Goal: Information Seeking & Learning: Compare options

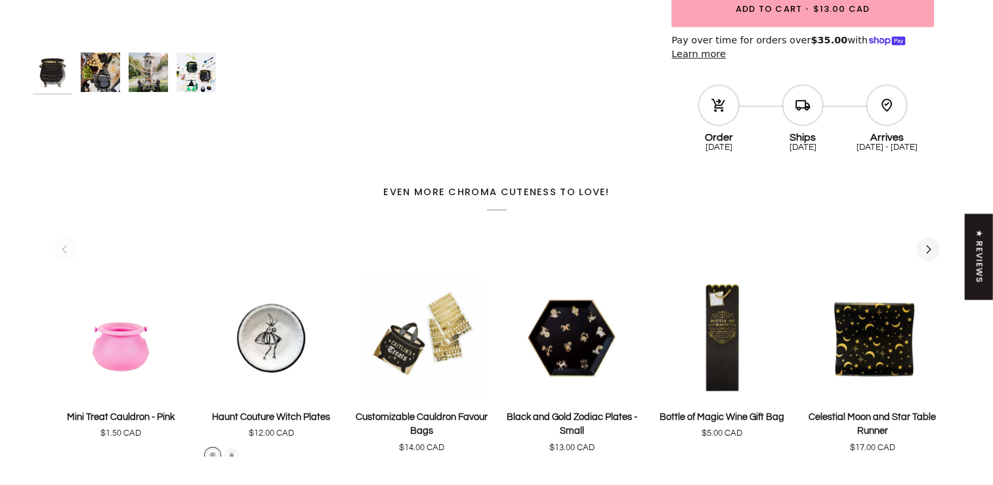
scroll to position [657, 0]
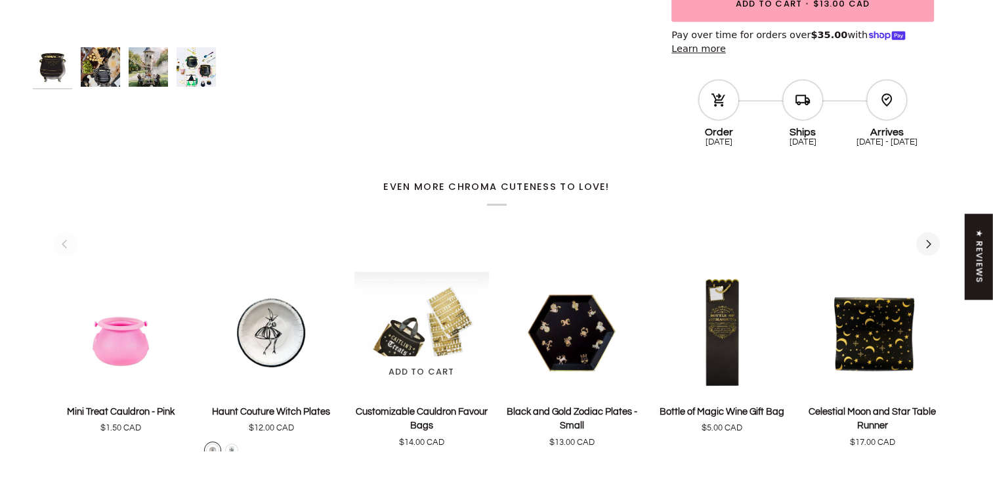
click at [399, 338] on img "Customizable Cauldron Favour Bags" at bounding box center [422, 332] width 135 height 122
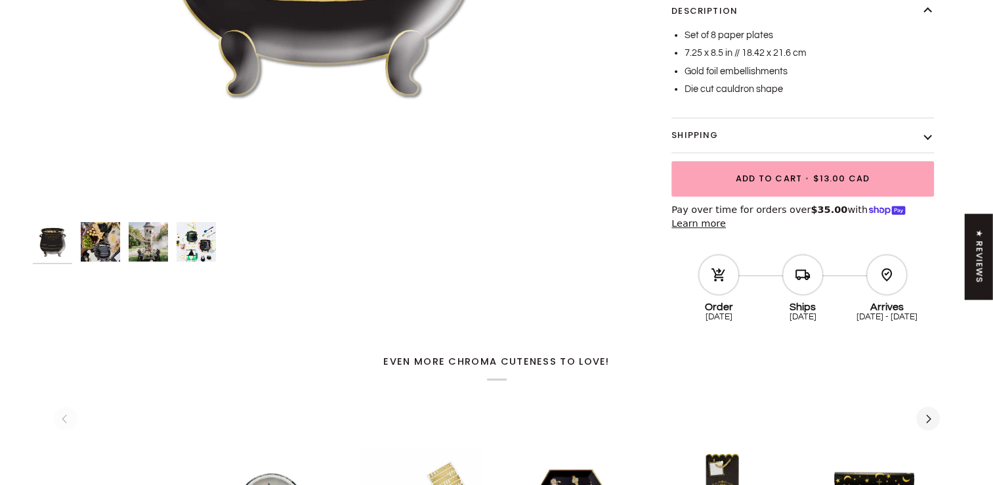
scroll to position [460, 0]
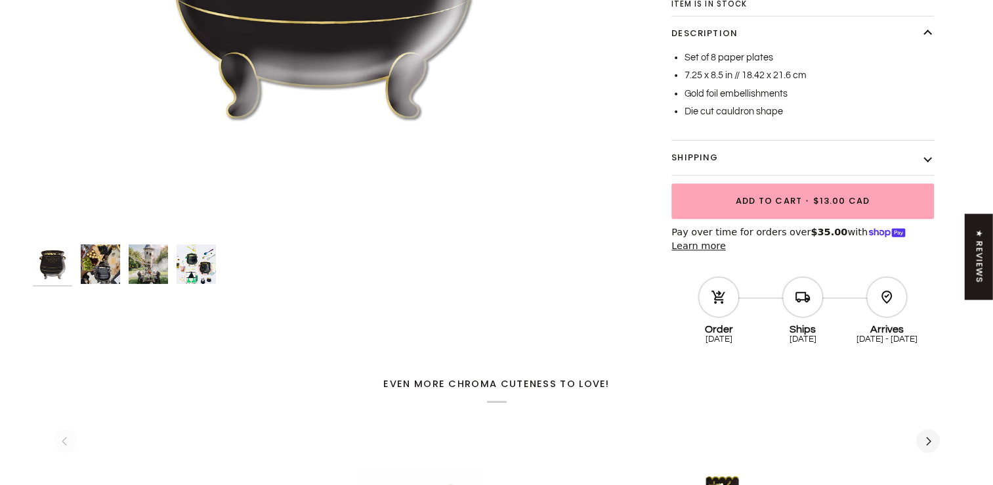
click at [206, 261] on img "Bubbling Cauldron Plates" at bounding box center [196, 263] width 39 height 39
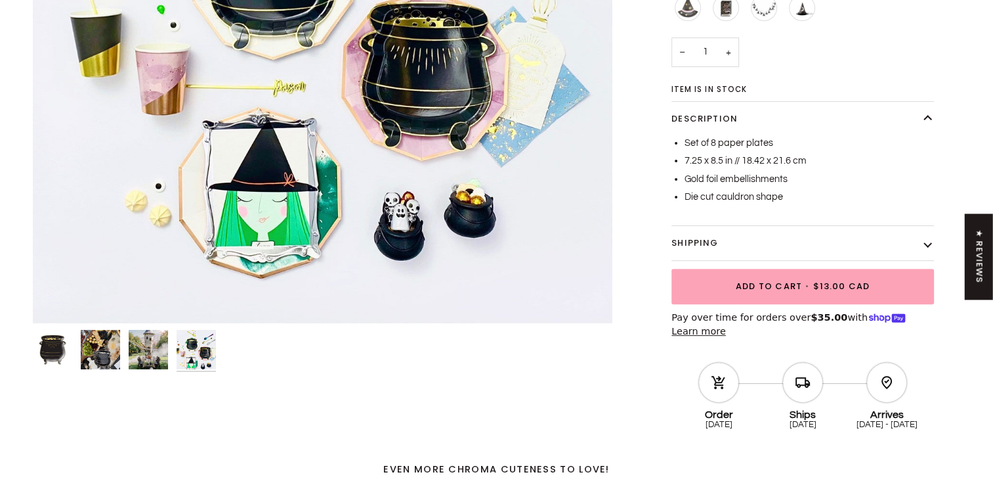
scroll to position [263, 0]
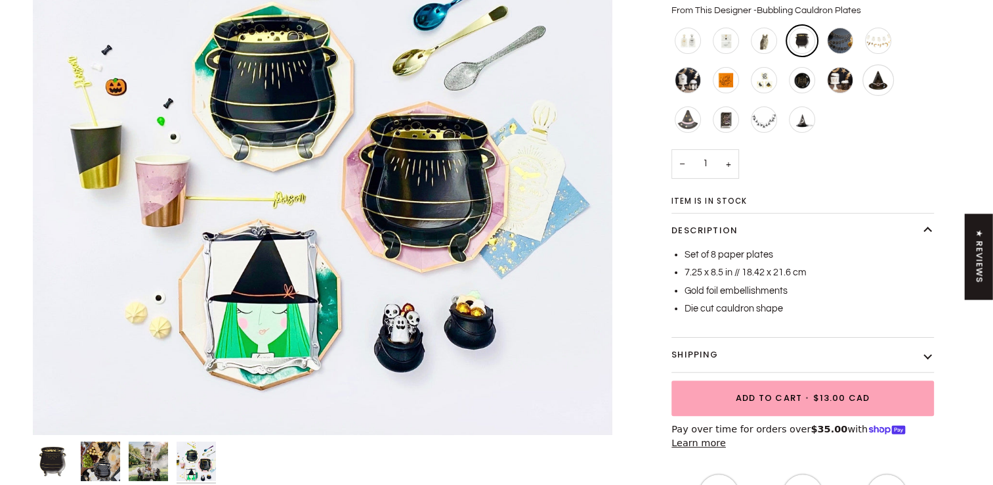
click at [879, 79] on div "Witch Hat Shaped Plates" at bounding box center [879, 80] width 32 height 32
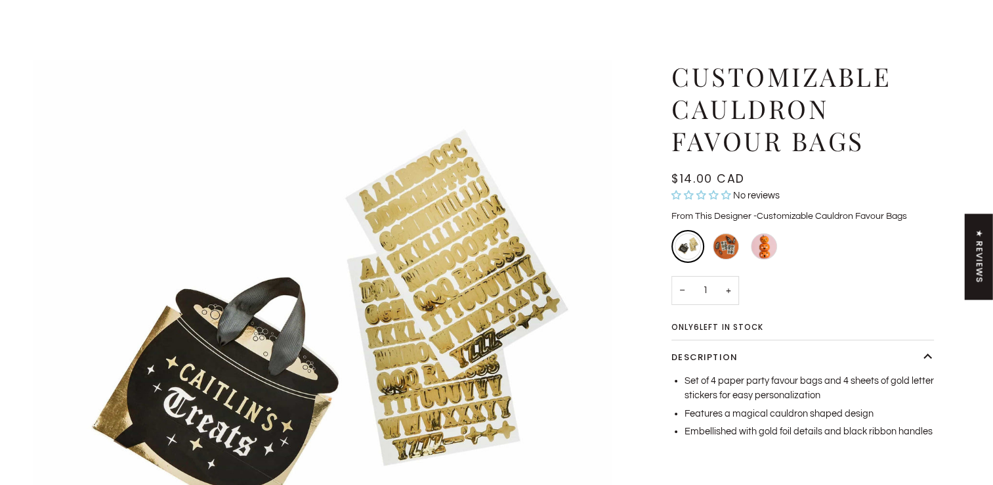
scroll to position [197, 0]
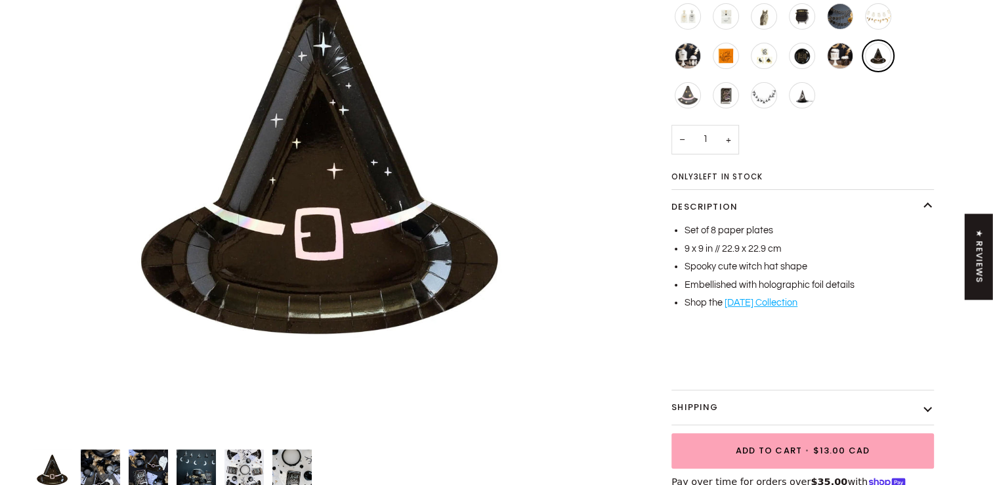
scroll to position [263, 0]
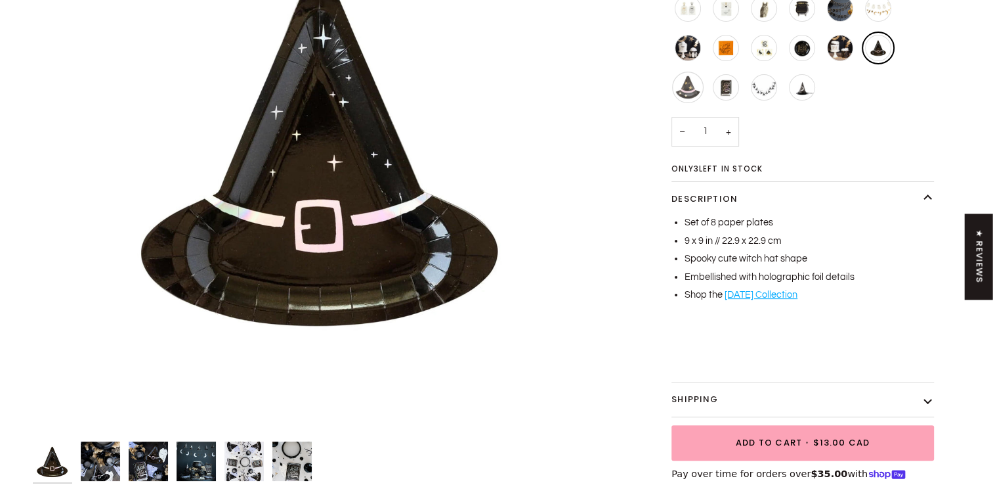
click at [688, 87] on div "Starry Witch Hat Plates" at bounding box center [688, 88] width 32 height 32
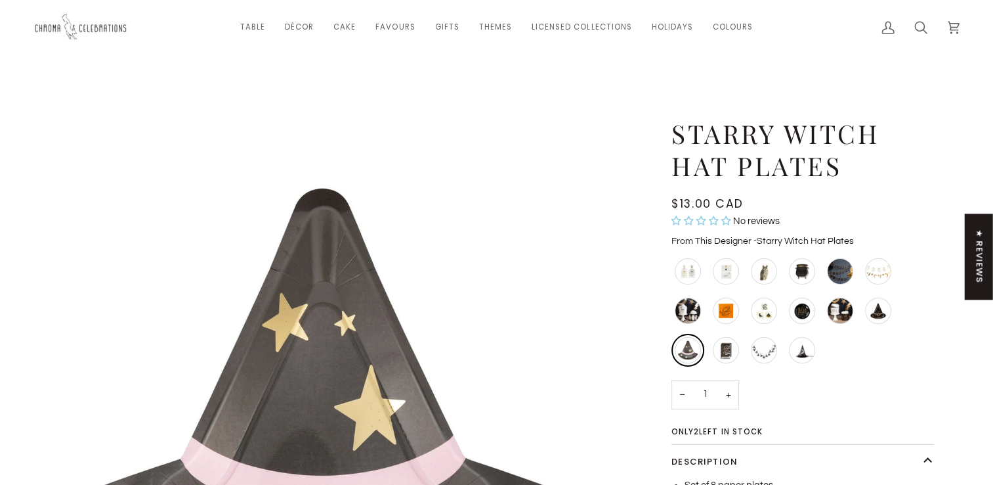
click at [828, 172] on h1 "Starry Witch Hat Plates" at bounding box center [798, 150] width 253 height 64
click at [856, 164] on h1 "Starry Witch Hat Plates" at bounding box center [798, 150] width 253 height 64
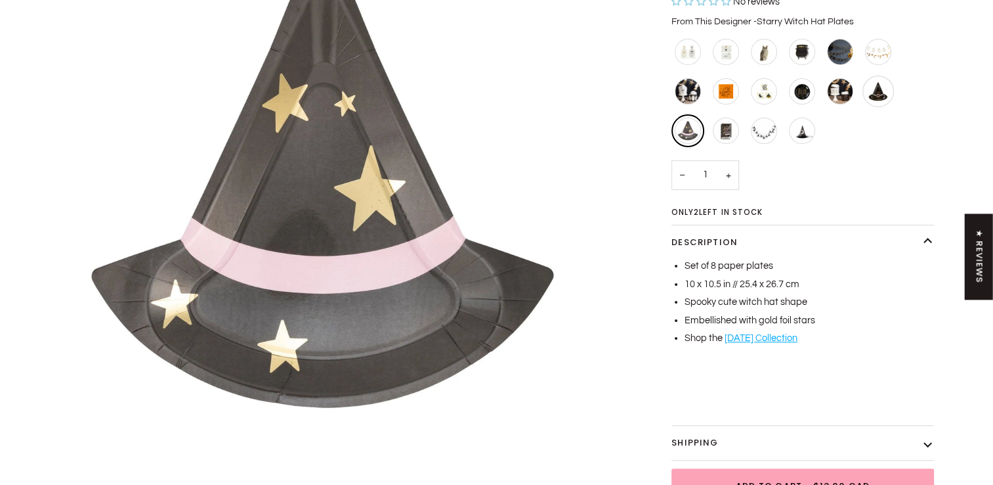
scroll to position [197, 0]
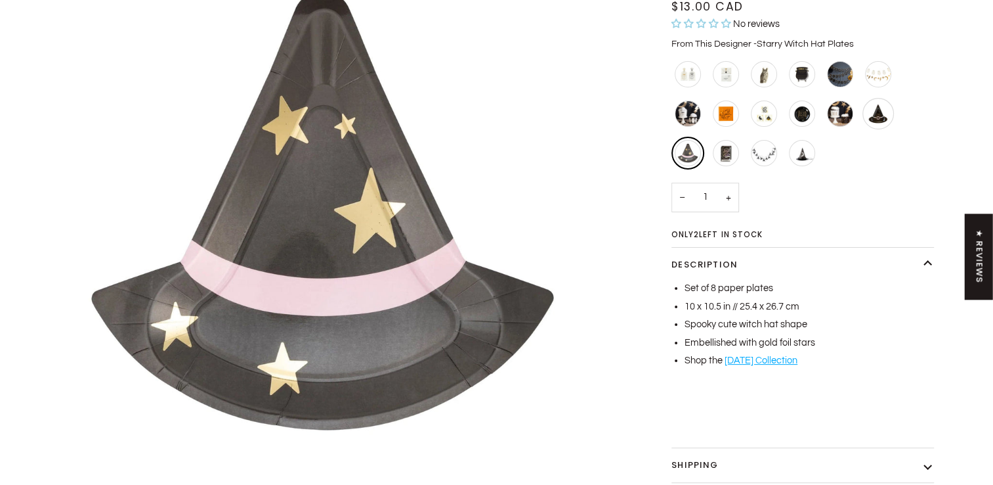
click at [875, 114] on div "Witch Hat Shaped Plates" at bounding box center [879, 114] width 32 height 32
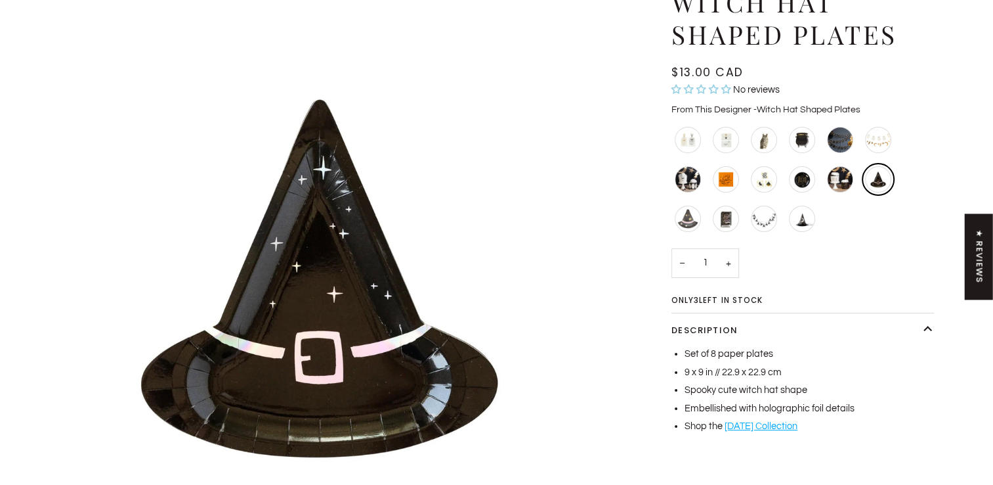
scroll to position [197, 0]
